Goal: Find specific page/section: Find specific page/section

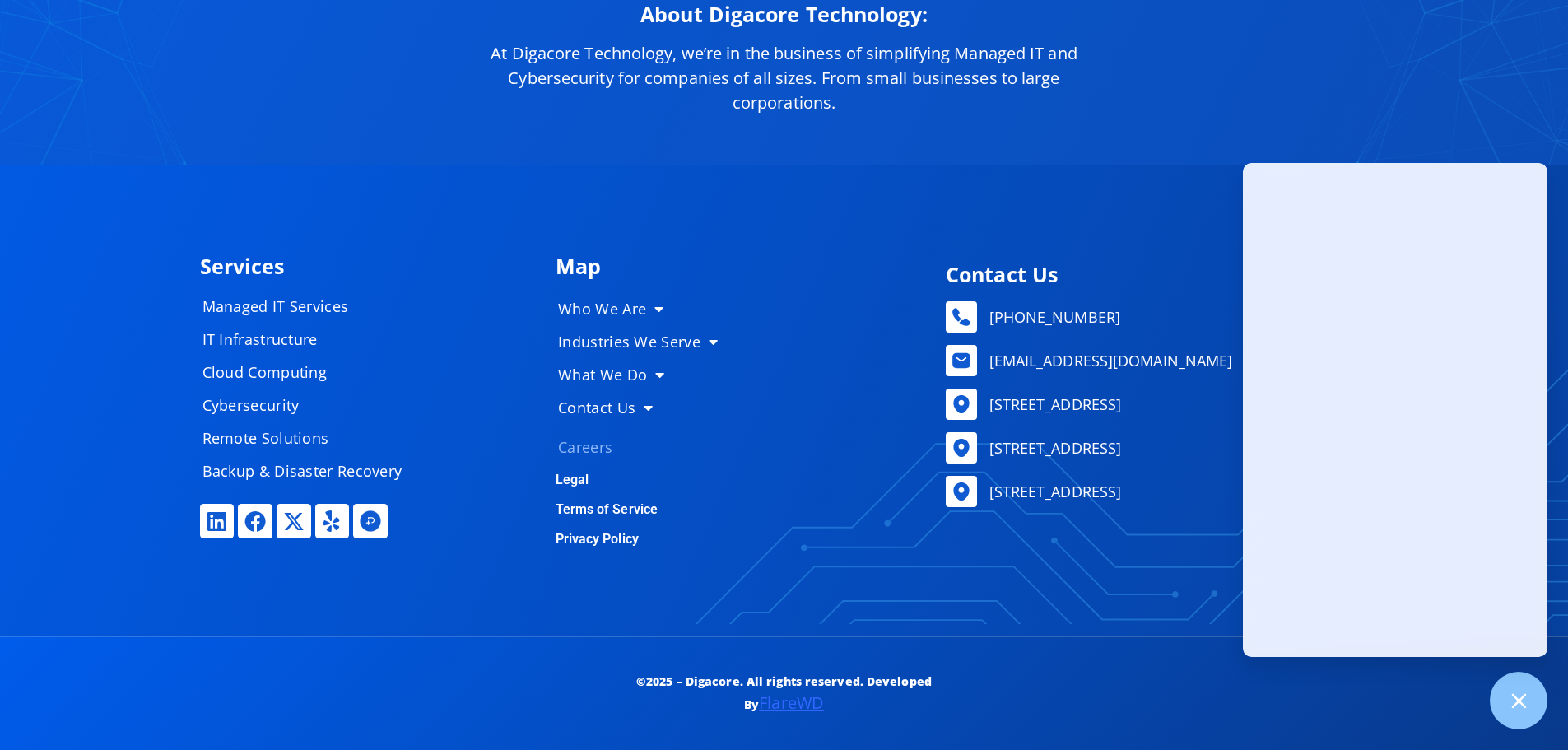
scroll to position [8276, 0]
click at [575, 445] on link "Careers" at bounding box center [644, 447] width 206 height 33
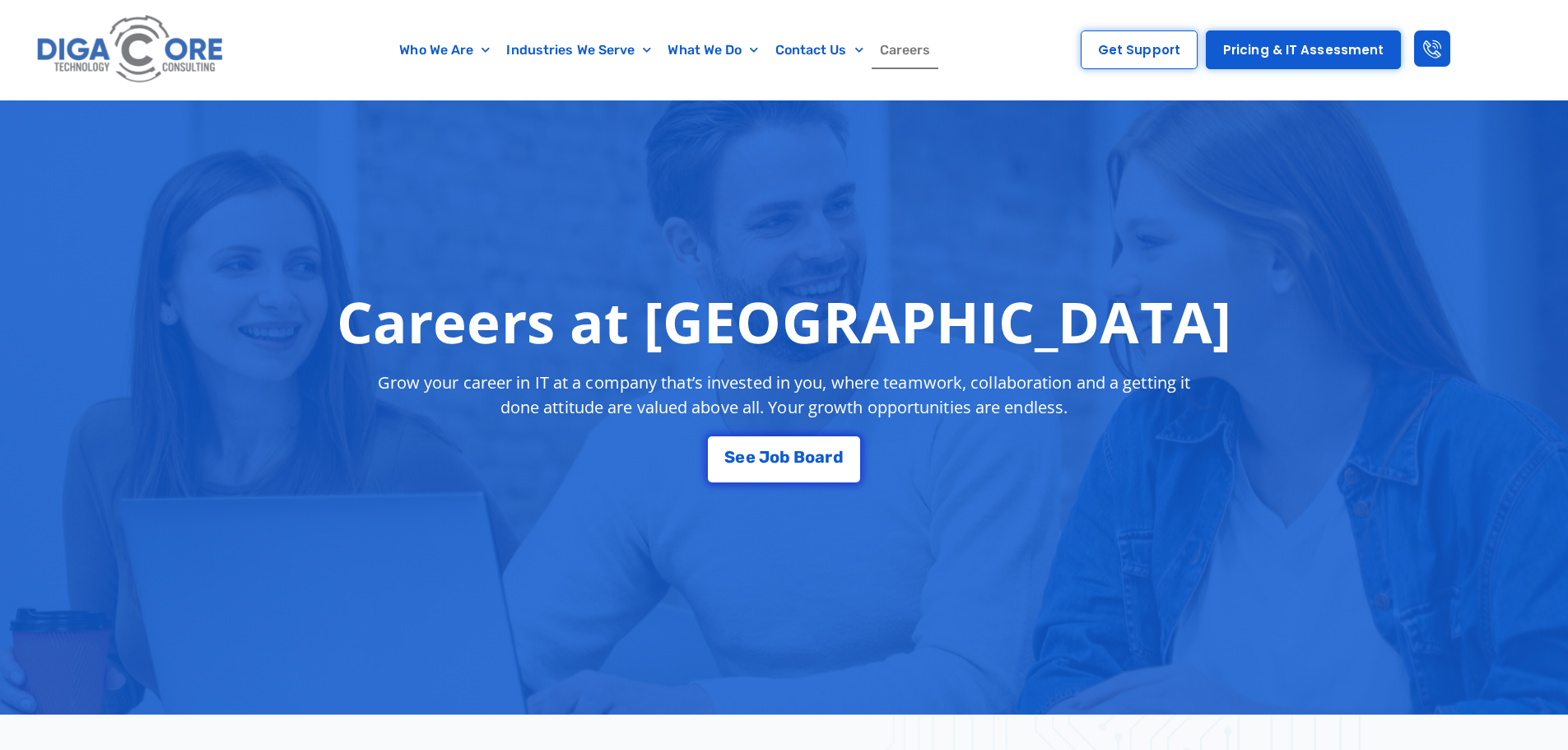
scroll to position [82, 0]
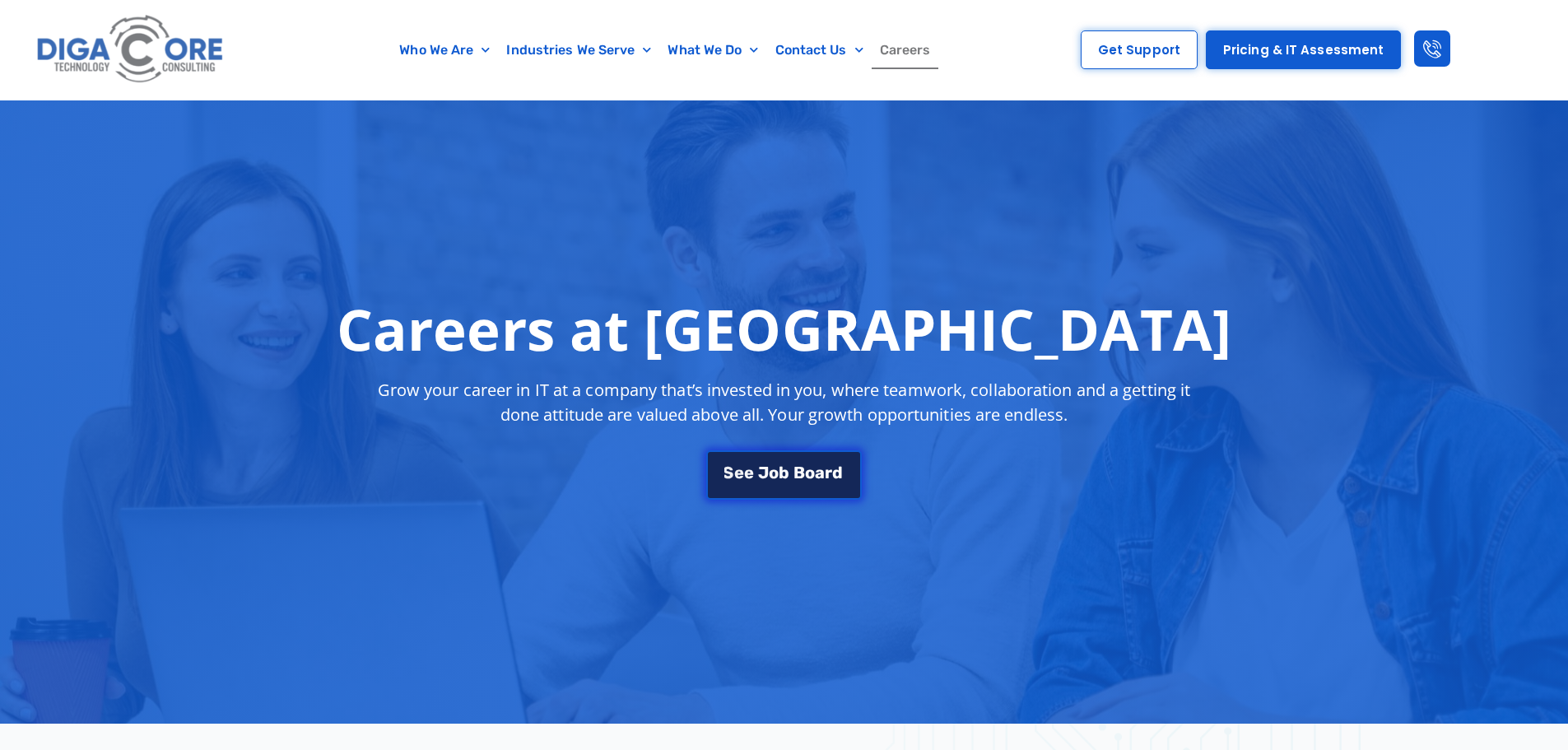
click at [797, 455] on link "S e e J o b B o a r d" at bounding box center [783, 474] width 155 height 49
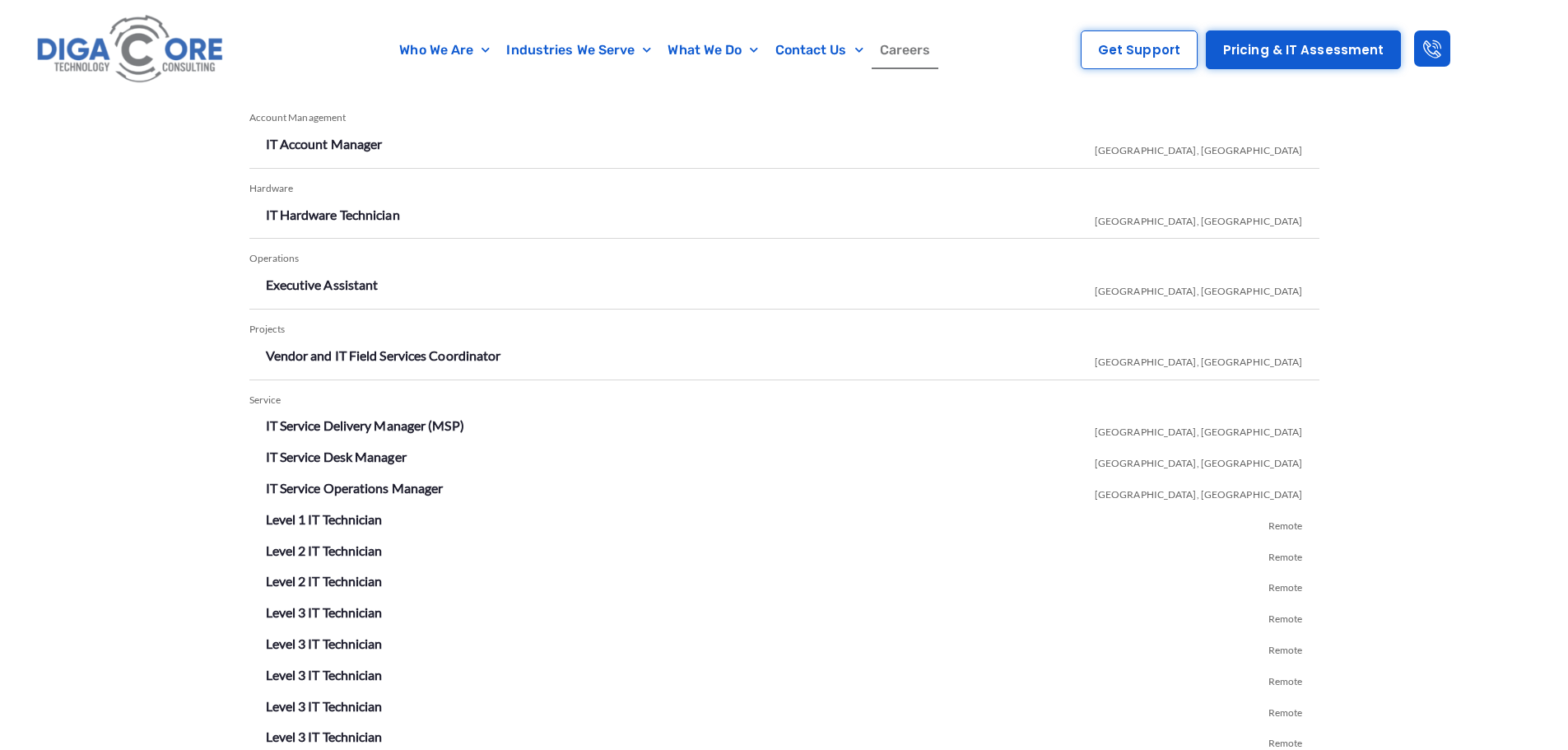
scroll to position [2897, 0]
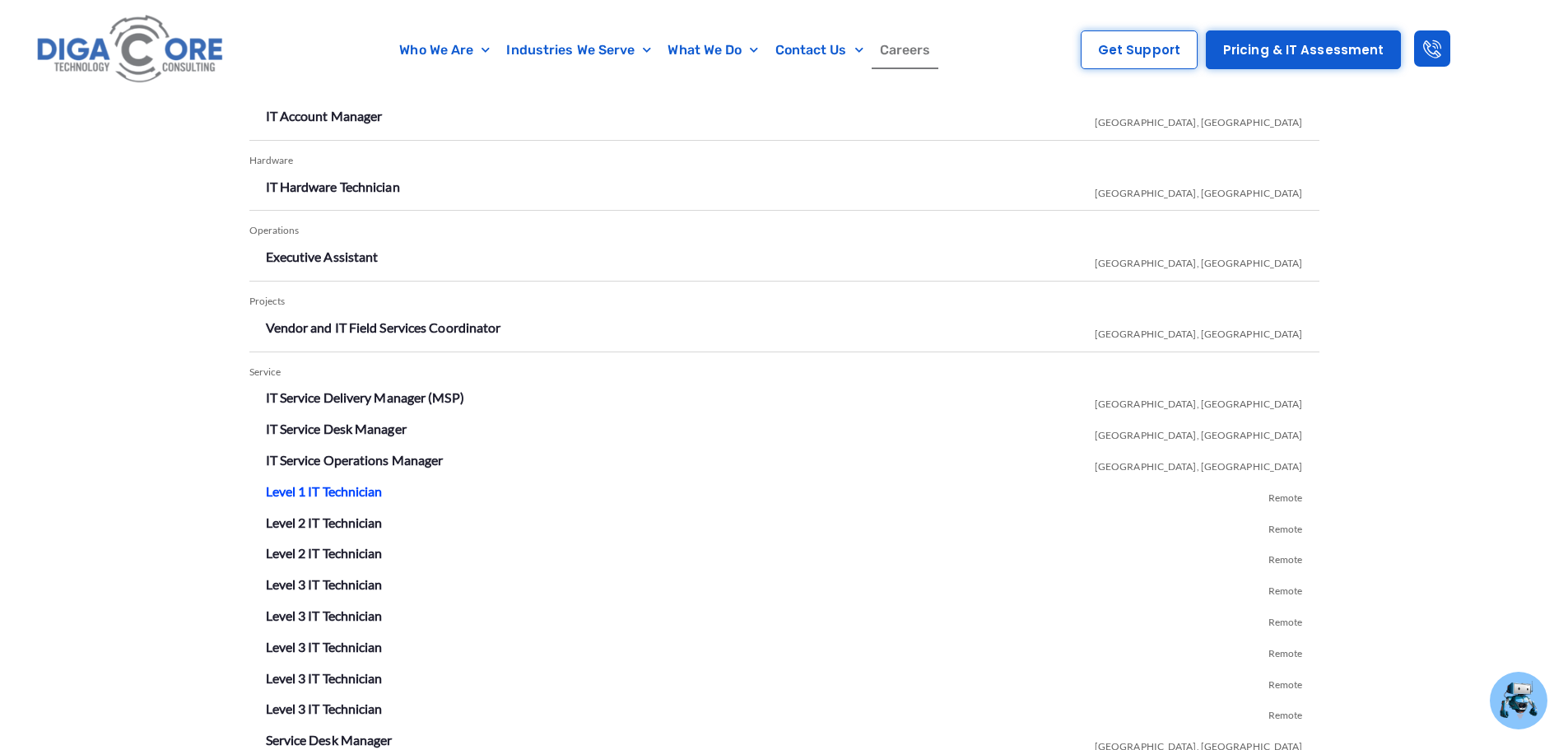
click at [346, 492] on link "Level 1 IT Technician" at bounding box center [324, 491] width 117 height 15
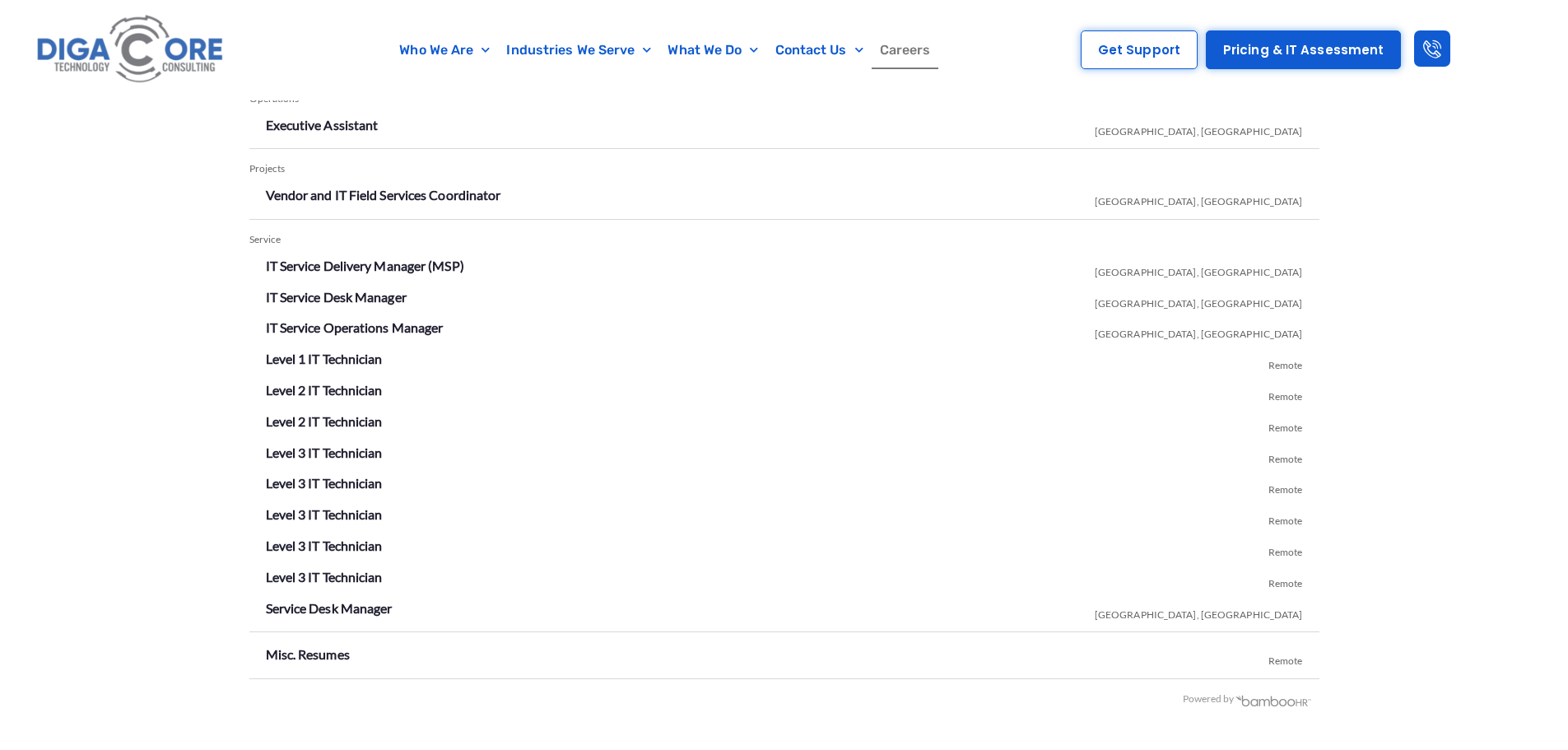
scroll to position [3062, 0]
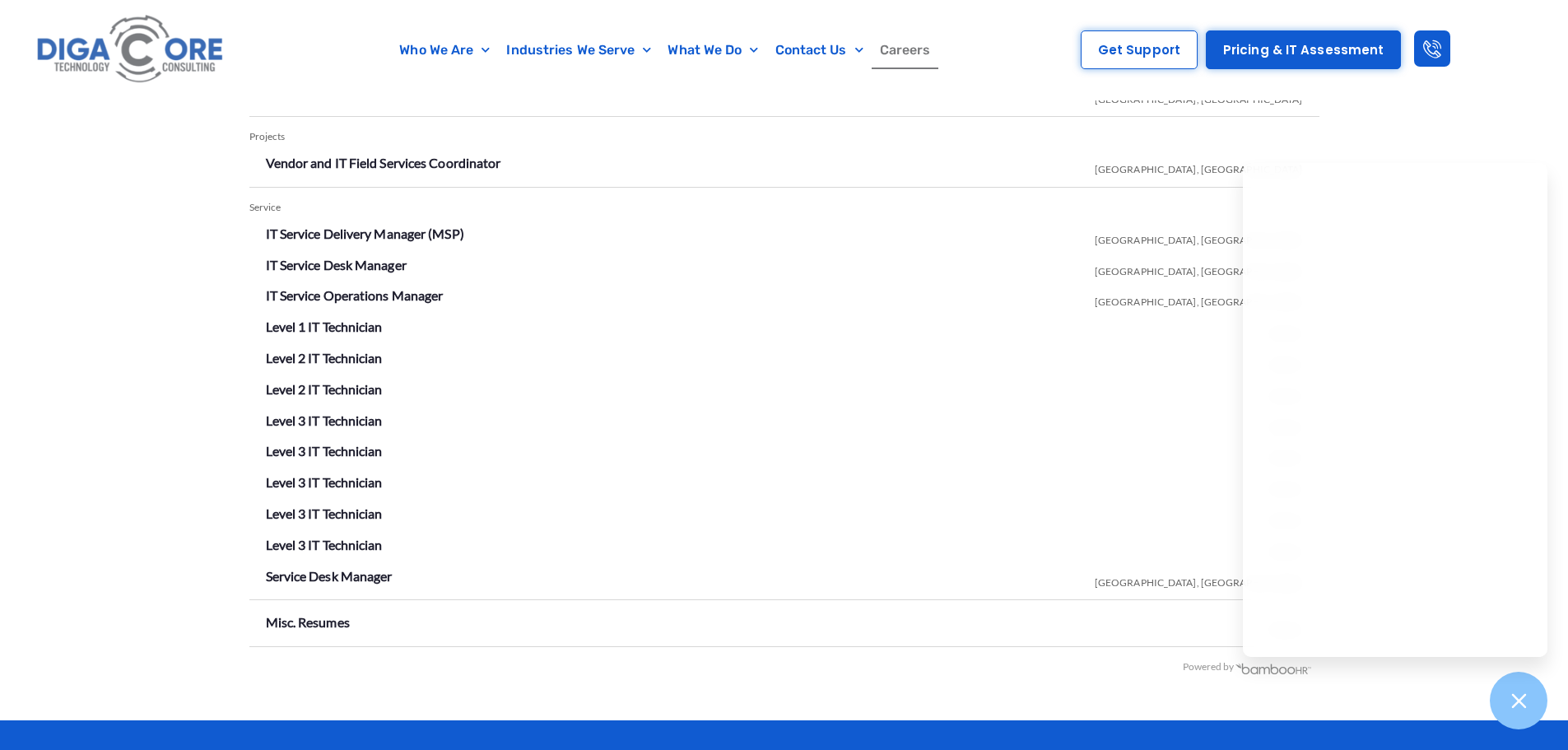
click at [1212, 151] on li "Vendor and IT Field Services Coordinator [GEOGRAPHIC_DATA], [GEOGRAPHIC_DATA]" at bounding box center [784, 163] width 1037 height 26
click at [1526, 708] on icon at bounding box center [1519, 700] width 21 height 21
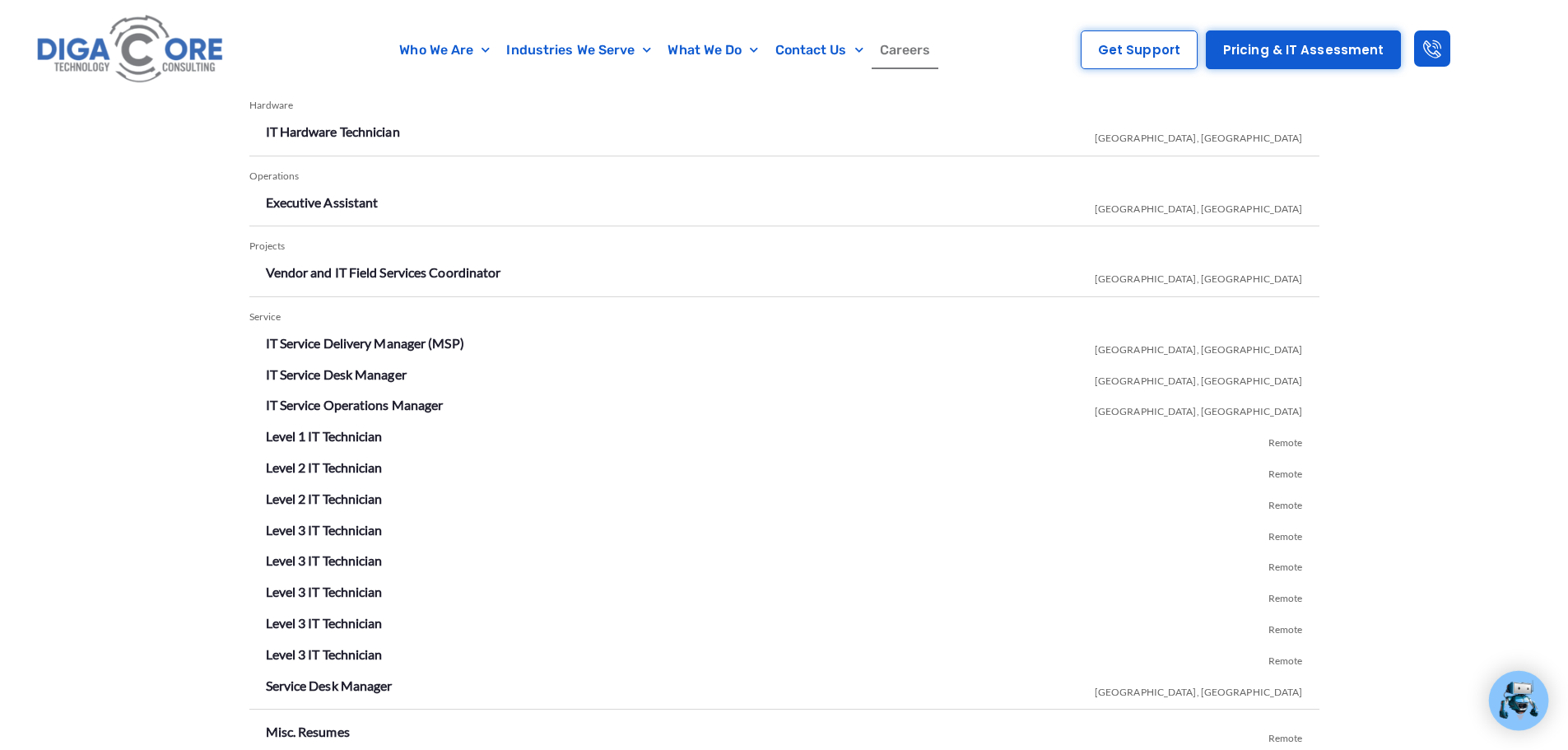
scroll to position [2979, 0]
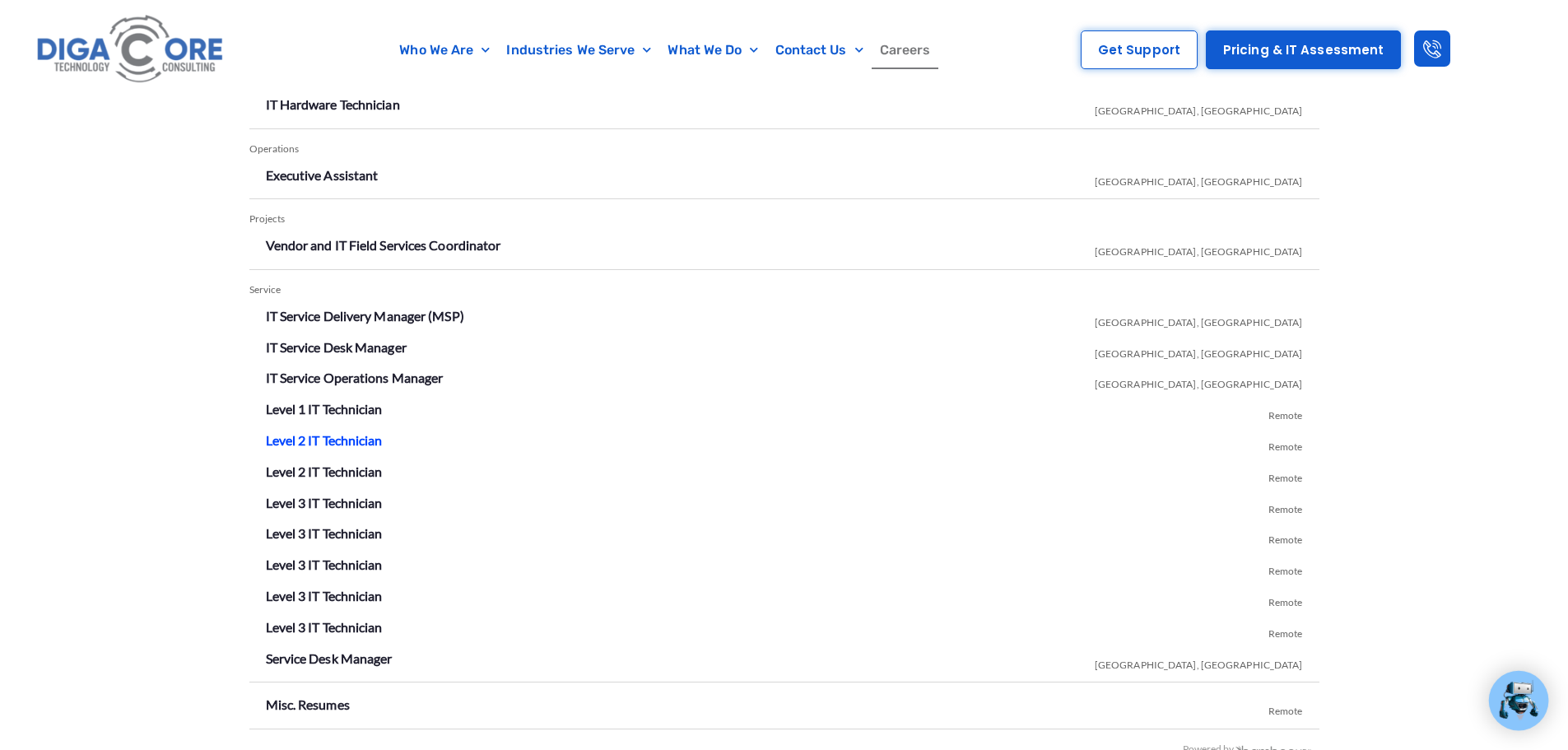
click at [332, 437] on link "Level 2 IT Technician" at bounding box center [324, 440] width 117 height 15
